Goal: Check status

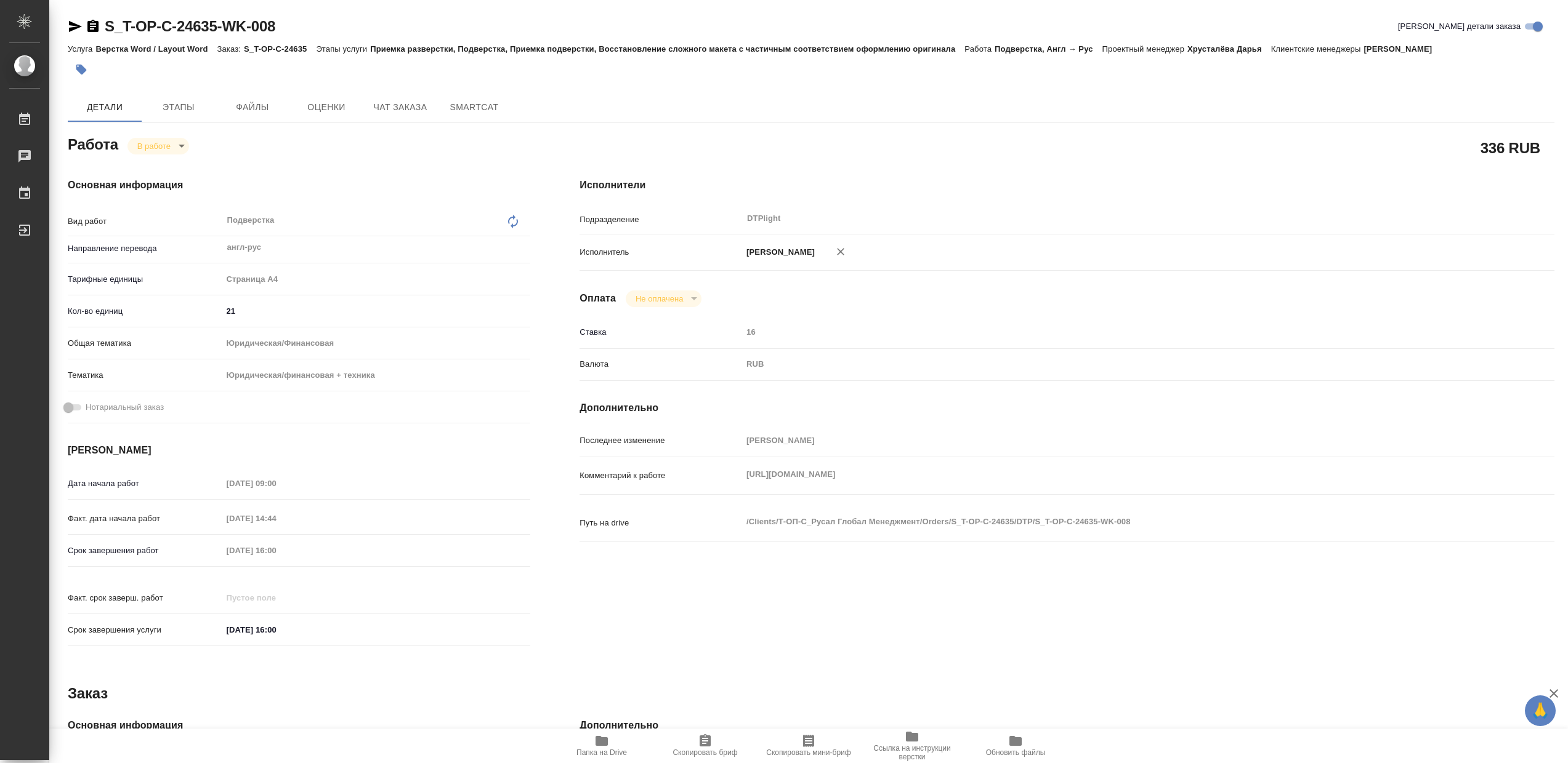
click at [607, 747] on icon "button" at bounding box center [602, 742] width 15 height 15
drag, startPoint x: 161, startPoint y: 159, endPoint x: 166, endPoint y: 152, distance: 8.6
click at [161, 159] on div "Основная информация Вид работ Подверстка x ​ Направление перевода англ-рус ​ Та…" at bounding box center [299, 416] width 512 height 526
click at [168, 148] on body "🙏 .cls-1 fill:#fff; AWATERA Сархатов Руслан Работы 0 Чаты График Выйти S_T-OP-C…" at bounding box center [784, 382] width 1568 height 763
click at [173, 174] on button "Выполнен" at bounding box center [160, 170] width 45 height 14
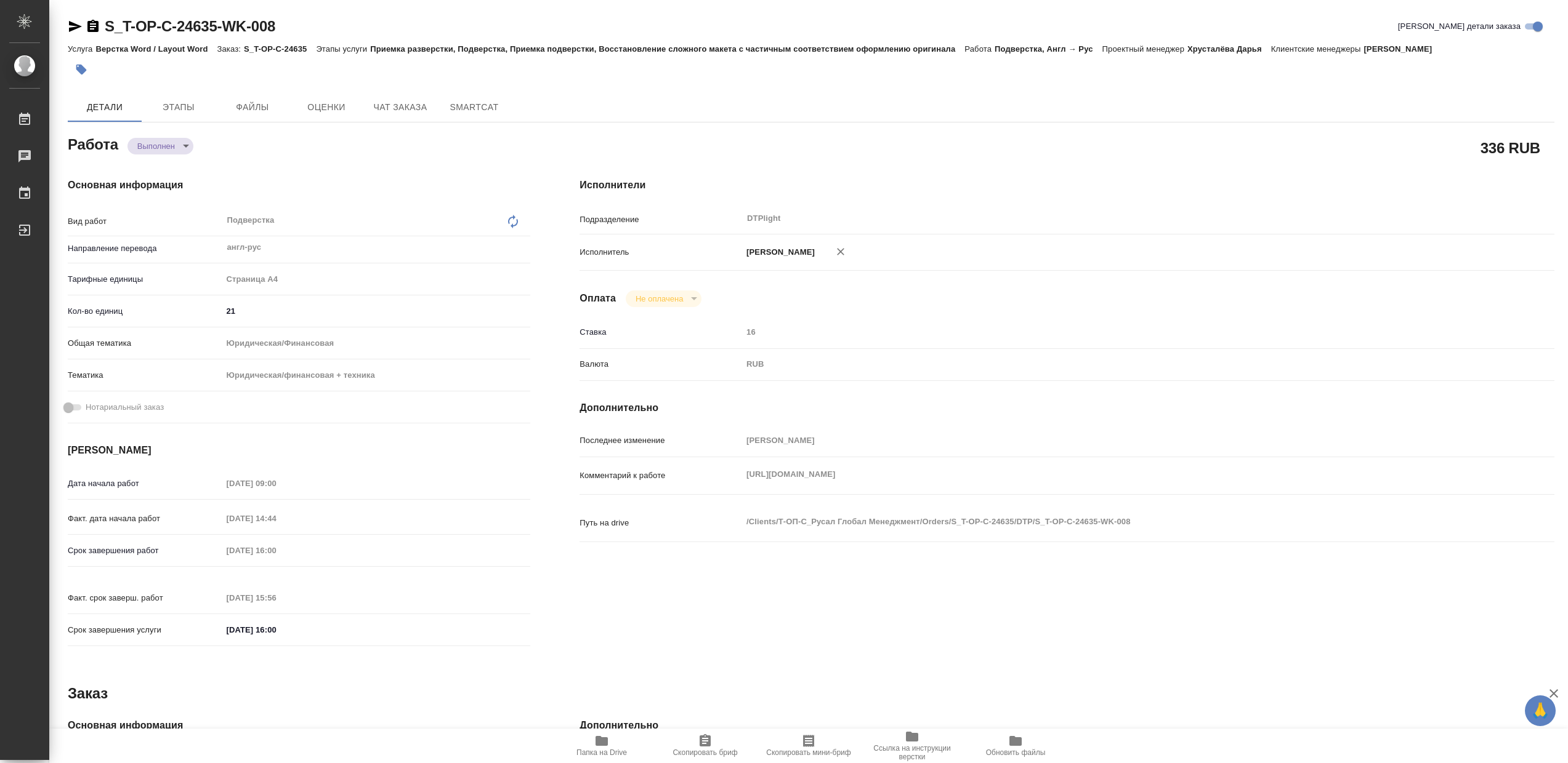
type textarea "x"
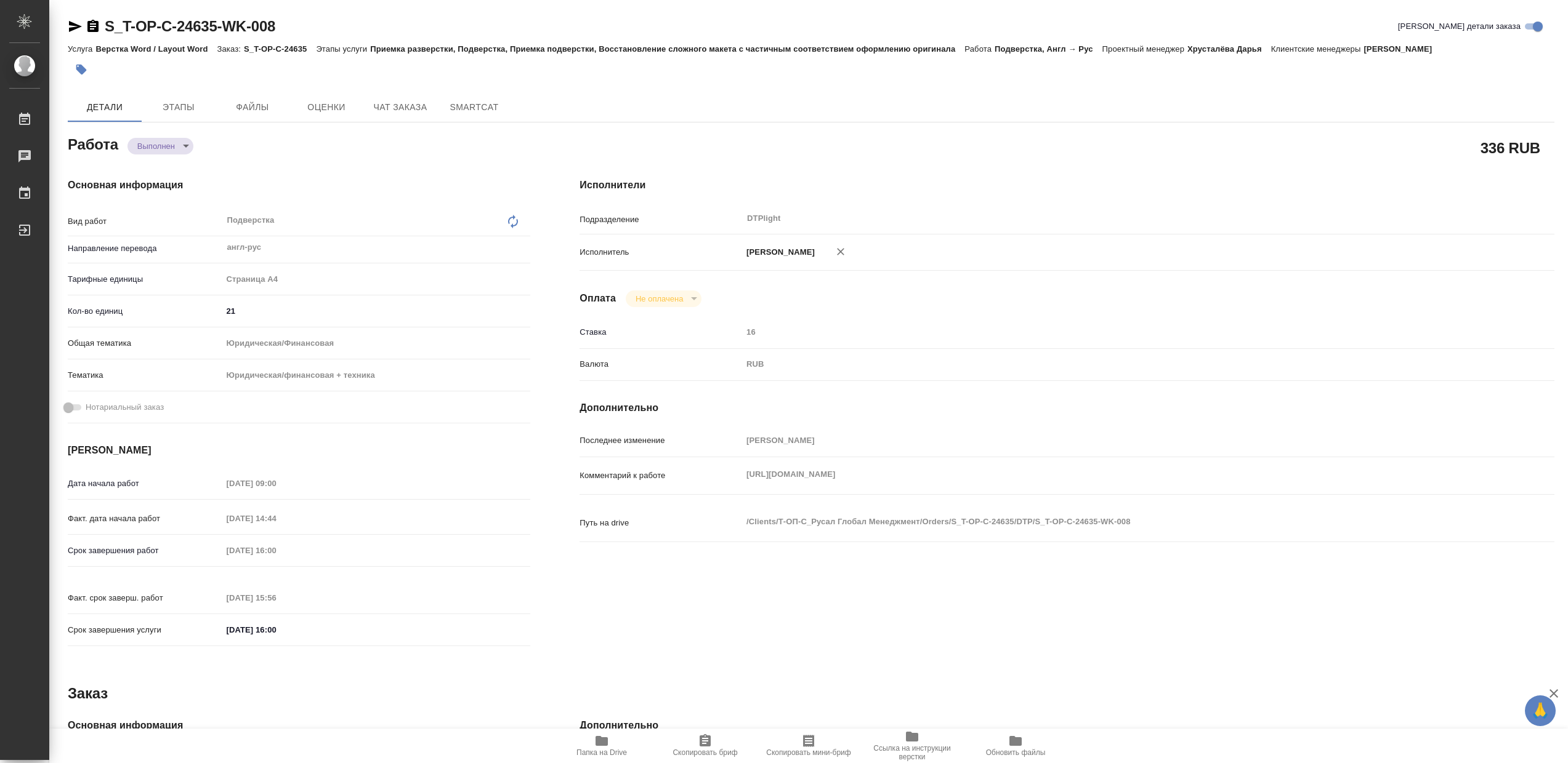
type textarea "x"
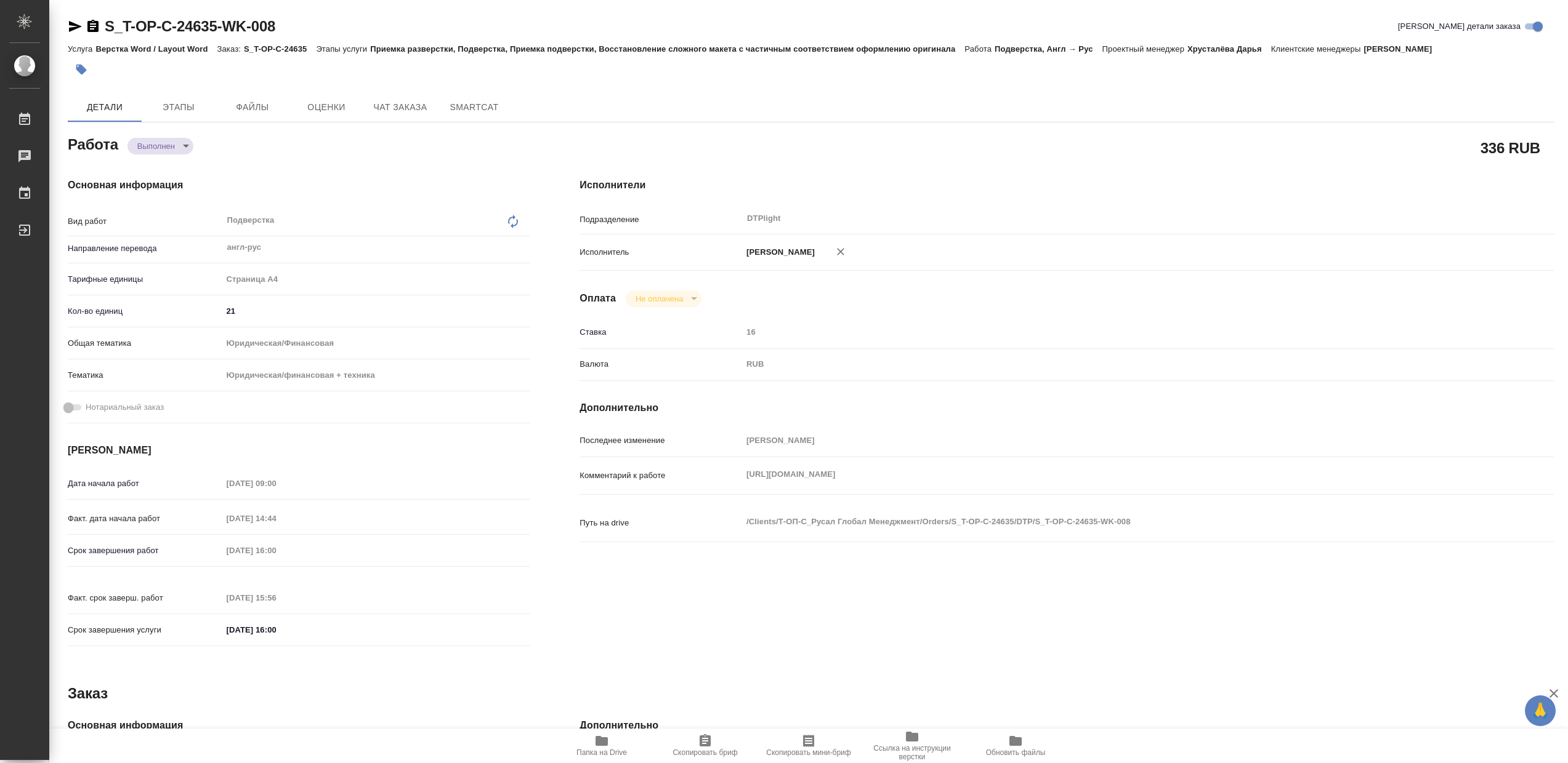
type textarea "x"
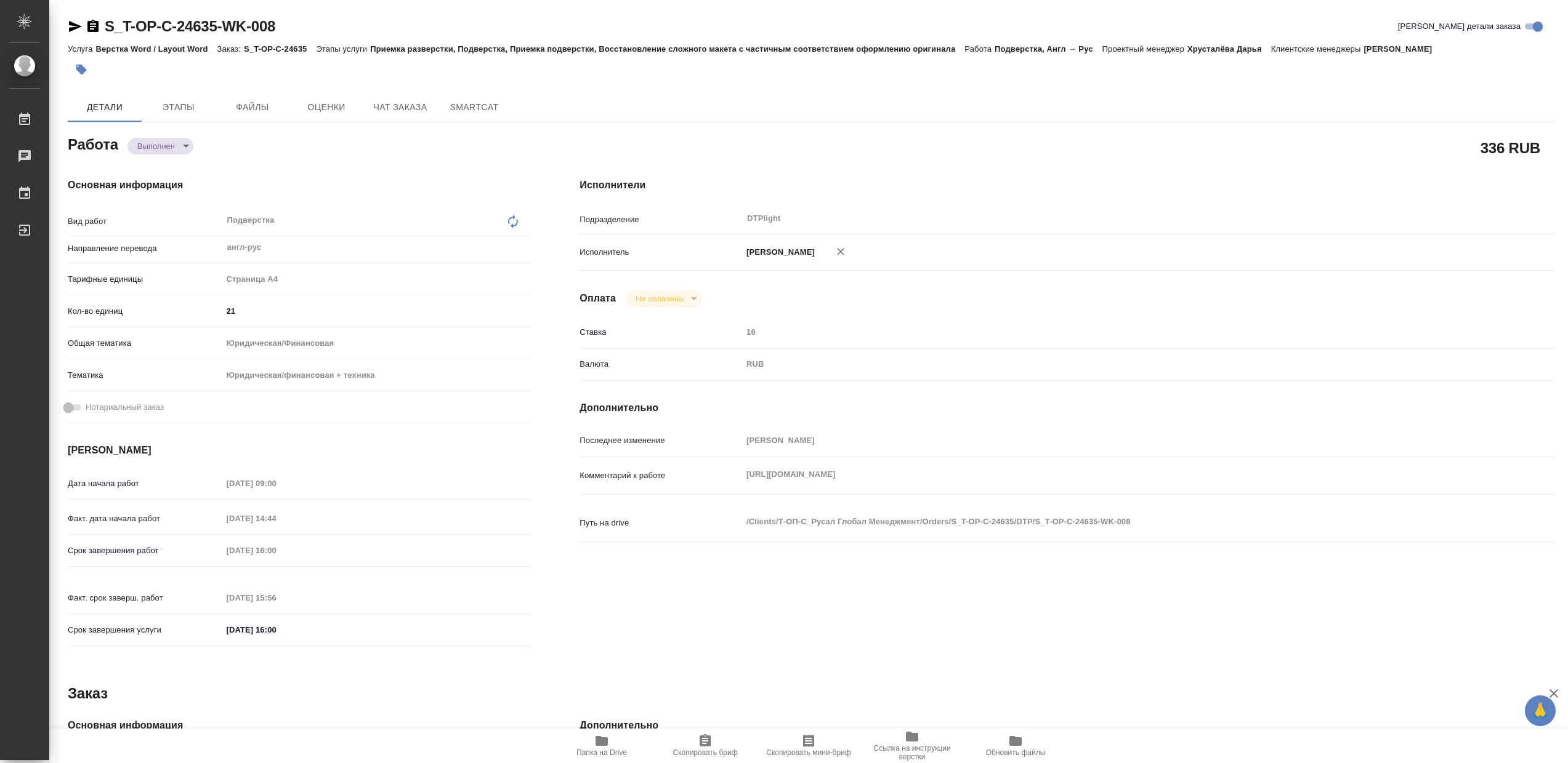
type textarea "x"
